Goal: Find specific page/section: Find specific page/section

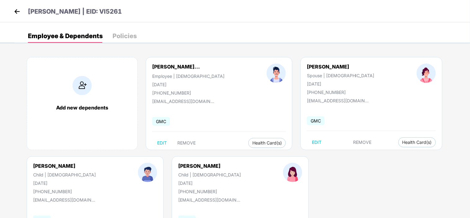
click at [18, 12] on img at bounding box center [16, 11] width 9 height 9
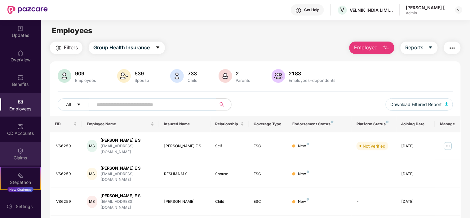
click at [21, 149] on img at bounding box center [20, 151] width 6 height 6
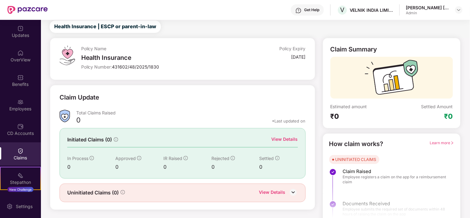
scroll to position [25, 0]
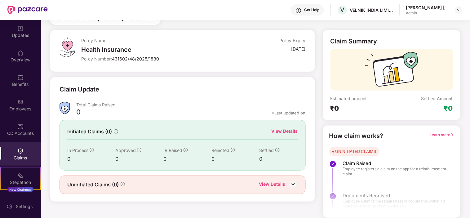
click at [279, 183] on div "View Details" at bounding box center [272, 185] width 26 height 8
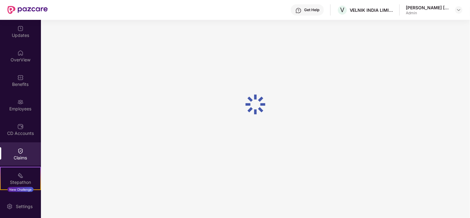
scroll to position [20, 0]
